Goal: Task Accomplishment & Management: Manage account settings

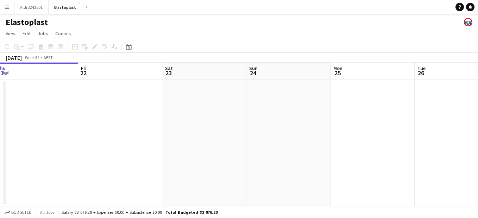
drag, startPoint x: 388, startPoint y: 115, endPoint x: 130, endPoint y: 128, distance: 258.9
click at [130, 128] on app-calendar-viewport "Mon 18 Tue 19 Wed 20 Thu 21 Fri 22 Sat 23 Sun 24 Mon 25 Tue 26 Wed 27 Thu 28" at bounding box center [239, 135] width 478 height 144
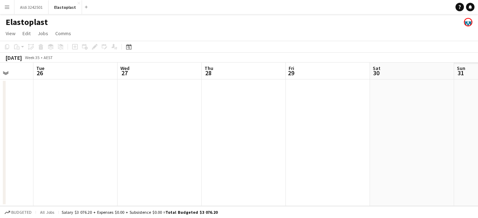
drag, startPoint x: 359, startPoint y: 166, endPoint x: 145, endPoint y: 153, distance: 213.5
click at [145, 153] on app-calendar-viewport "Sat 23 Sun 24 Mon 25 Tue 26 Wed 27 Thu 28 Fri 29 Sat 30 Sun 31 Mon 1 Tue 2" at bounding box center [239, 135] width 478 height 144
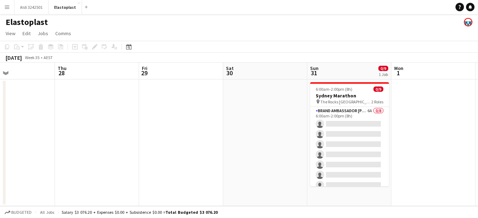
drag, startPoint x: 306, startPoint y: 170, endPoint x: 156, endPoint y: 157, distance: 150.7
click at [156, 157] on app-calendar-viewport "Sun 24 Mon 25 Tue 26 Wed 27 Thu 28 Fri 29 Sat 30 Sun 31 0/9 1 Job Mon 1 Tue 2 W…" at bounding box center [239, 135] width 478 height 144
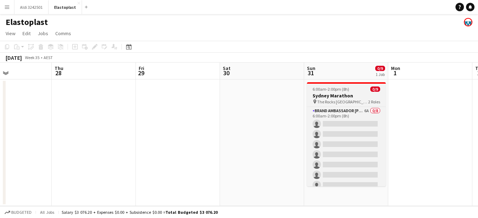
scroll to position [40, 0]
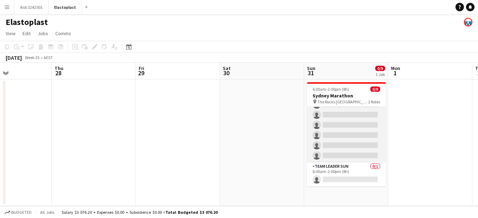
click at [348, 132] on app-card-role "Brand Ambassador Sun 6A 0/8 6:00am-2:00pm (8h) single-neutral-actions single-ne…" at bounding box center [346, 114] width 79 height 95
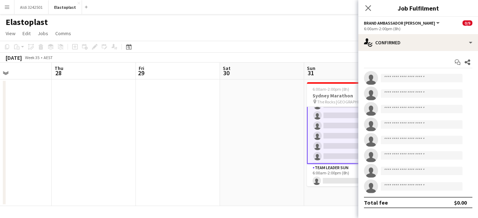
scroll to position [41, 0]
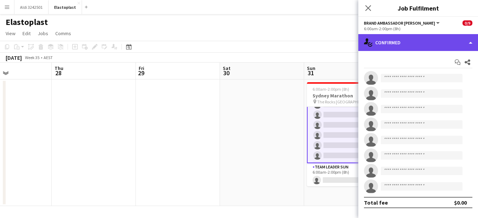
click at [382, 41] on div "single-neutral-actions-check-2 Confirmed" at bounding box center [419, 42] width 120 height 17
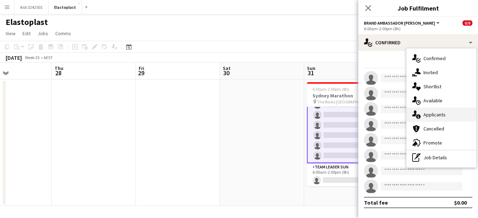
click at [436, 111] on div "single-neutral-actions-information Applicants" at bounding box center [442, 115] width 70 height 14
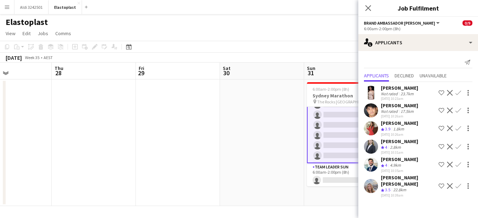
click at [267, 54] on div "August 2025 Week 35 • AEST" at bounding box center [239, 58] width 478 height 10
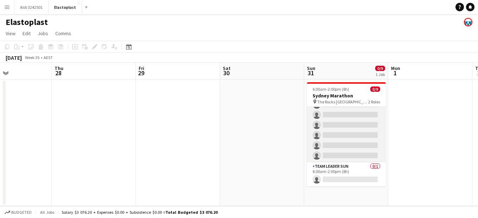
click at [358, 111] on app-card-role "Brand Ambassador Sun 6A 0/8 6:00am-2:00pm (8h) single-neutral-actions single-ne…" at bounding box center [346, 114] width 79 height 95
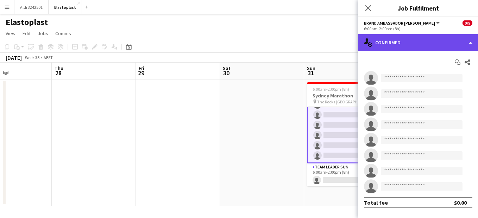
click at [423, 43] on div "single-neutral-actions-check-2 Confirmed" at bounding box center [419, 42] width 120 height 17
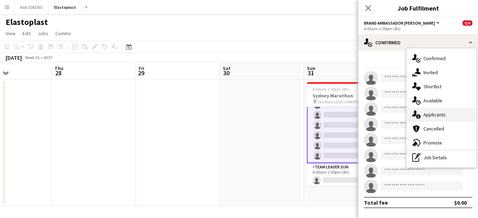
click at [438, 113] on div "single-neutral-actions-information Applicants" at bounding box center [442, 115] width 70 height 14
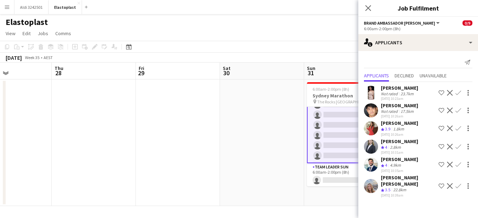
click at [254, 107] on app-date-cell at bounding box center [262, 143] width 84 height 127
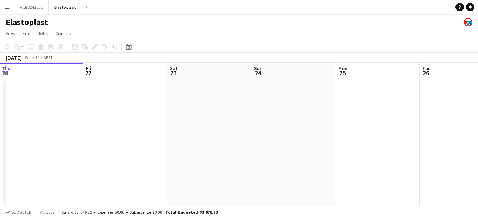
drag, startPoint x: 371, startPoint y: 133, endPoint x: 201, endPoint y: 131, distance: 169.8
click at [201, 131] on app-calendar-viewport "Mon 18 Tue 19 Wed 20 Thu 21 Fri 22 Sat 23 Sun 24 Mon 25 Tue 26 Wed 27 Thu 28" at bounding box center [239, 135] width 478 height 144
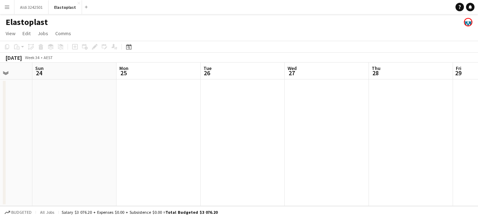
drag, startPoint x: 321, startPoint y: 146, endPoint x: 186, endPoint y: 138, distance: 135.8
click at [186, 138] on app-calendar-viewport "Wed 20 Thu 21 Fri 22 Sat 23 Sun 24 Mon 25 Tue 26 Wed 27 Thu 28 Fri 29 Sat 30" at bounding box center [239, 135] width 478 height 144
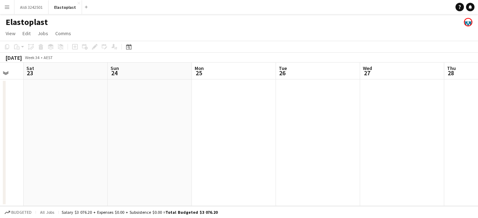
drag, startPoint x: 186, startPoint y: 138, endPoint x: 175, endPoint y: 136, distance: 11.2
click at [175, 136] on app-calendar-viewport "Wed 20 Thu 21 Fri 22 Sat 23 Sun 24 Mon 25 Tue 26 Wed 27 Thu 28 Fri 29 Sat 30" at bounding box center [239, 135] width 478 height 144
click at [171, 135] on app-date-cell at bounding box center [147, 143] width 84 height 127
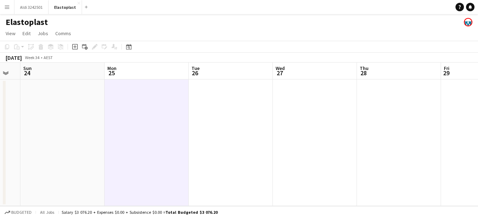
click at [170, 135] on app-date-cell at bounding box center [147, 143] width 84 height 127
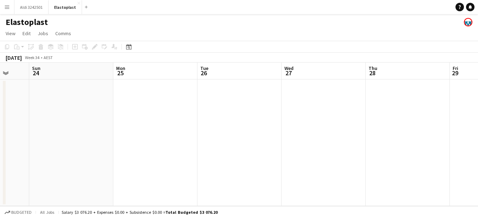
drag, startPoint x: 141, startPoint y: 141, endPoint x: 131, endPoint y: 139, distance: 9.2
click at [131, 139] on app-calendar-viewport "Thu 21 Fri 22 Sat 23 Sun 24 Mon 25 Tue 26 Wed 27 Thu 28 Fri 29 Sat 30 Sun 31 0/…" at bounding box center [239, 135] width 478 height 144
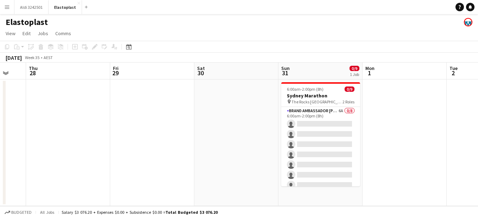
drag, startPoint x: 302, startPoint y: 165, endPoint x: 41, endPoint y: 130, distance: 263.3
click at [41, 130] on app-calendar-viewport "Mon 25 Tue 26 Wed 27 Thu 28 Fri 29 Sat 30 Sun 31 0/9 1 Job Mon 1 Tue 2 Wed 3 Th…" at bounding box center [239, 135] width 478 height 144
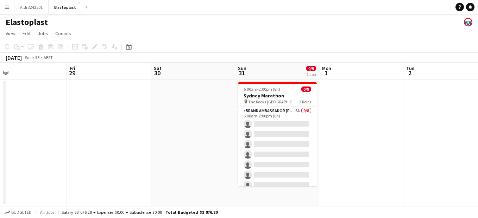
drag, startPoint x: 143, startPoint y: 141, endPoint x: 101, endPoint y: 137, distance: 41.5
click at [101, 137] on app-calendar-viewport "Mon 25 Tue 26 Wed 27 Thu 28 Fri 29 Sat 30 Sun 31 0/9 1 Job Mon 1 Tue 2 Wed 3 Th…" at bounding box center [239, 135] width 478 height 144
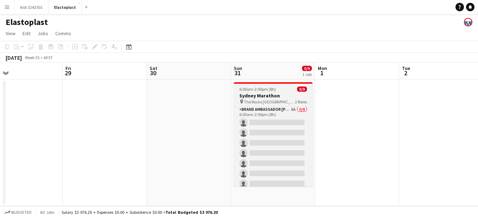
scroll to position [0, 0]
